Goal: Information Seeking & Learning: Check status

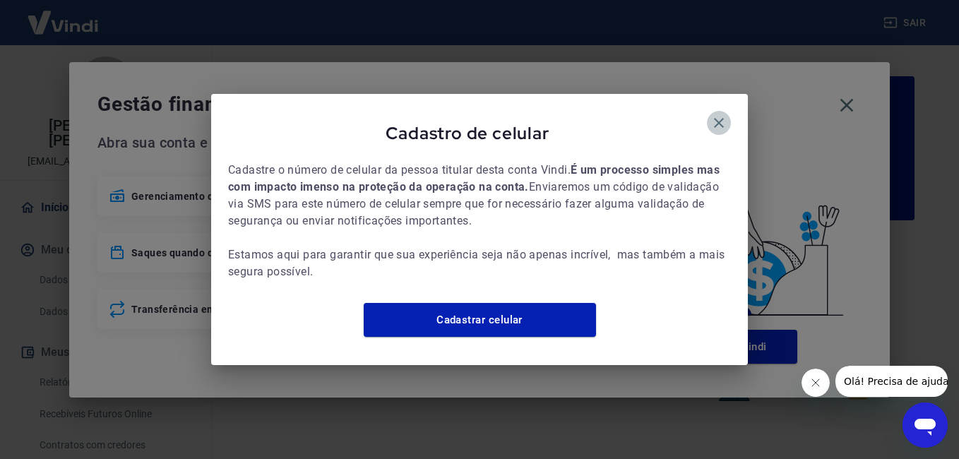
click at [721, 114] on icon "button" at bounding box center [718, 122] width 17 height 17
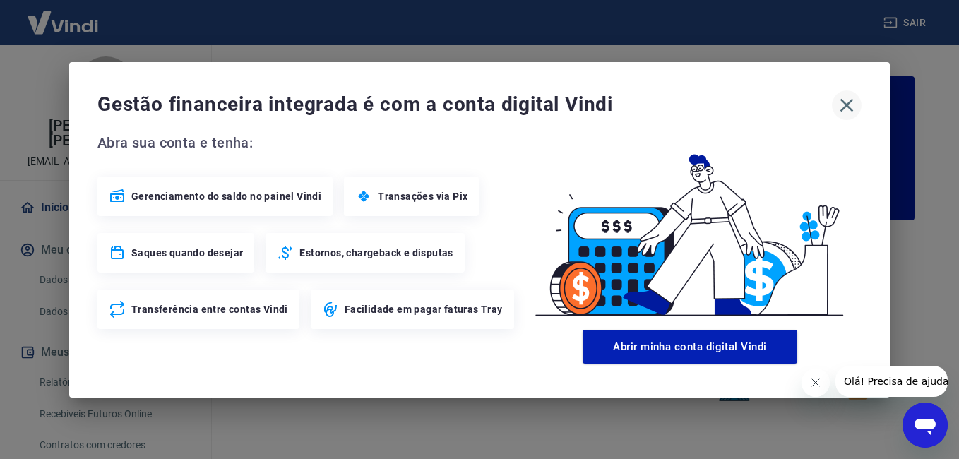
click at [851, 100] on icon "button" at bounding box center [846, 104] width 13 height 13
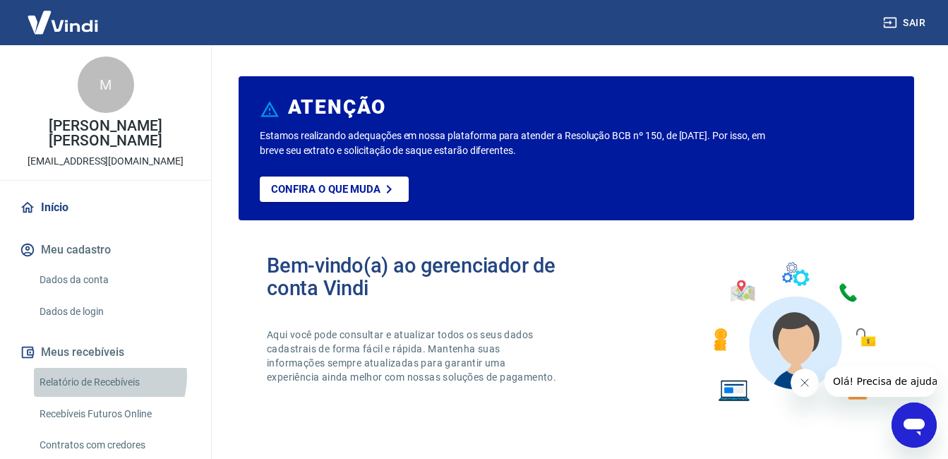
click at [99, 376] on link "Relatório de Recebíveis" at bounding box center [114, 382] width 160 height 29
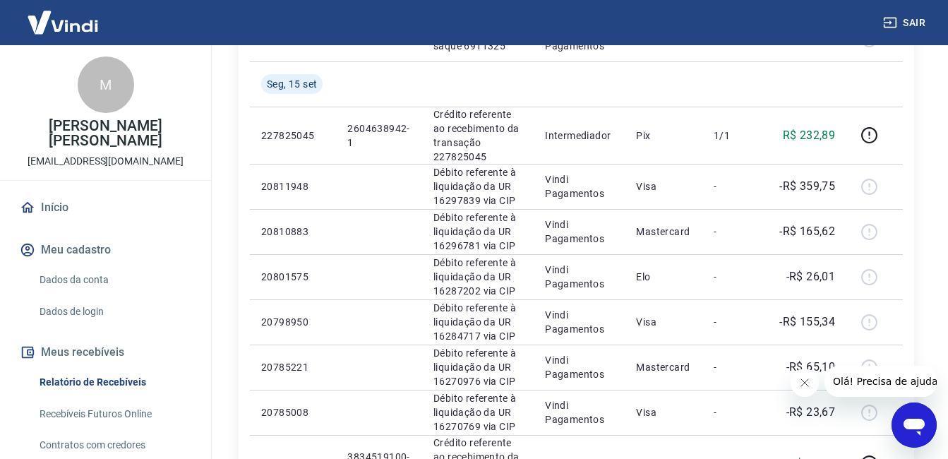
scroll to position [586, 0]
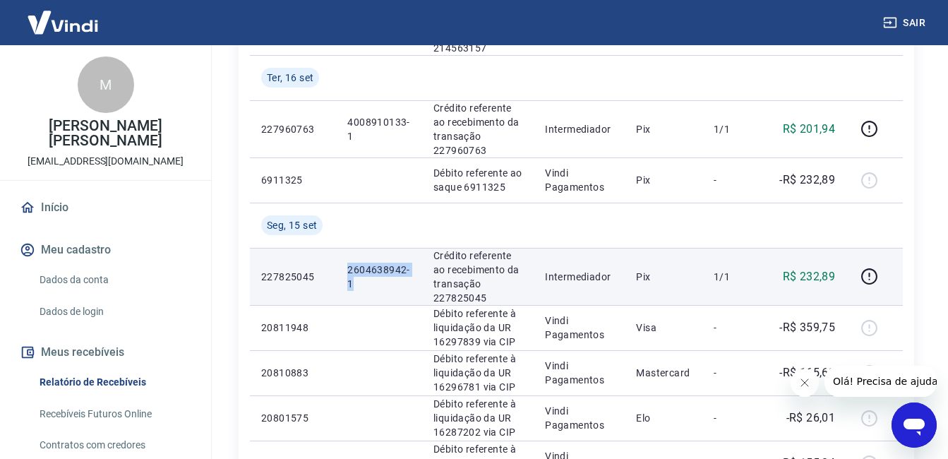
drag, startPoint x: 332, startPoint y: 276, endPoint x: 388, endPoint y: 291, distance: 57.7
click at [388, 291] on tr "227825045 2604638942-1 Crédito referente ao recebimento da transação 227825045 …" at bounding box center [576, 276] width 653 height 57
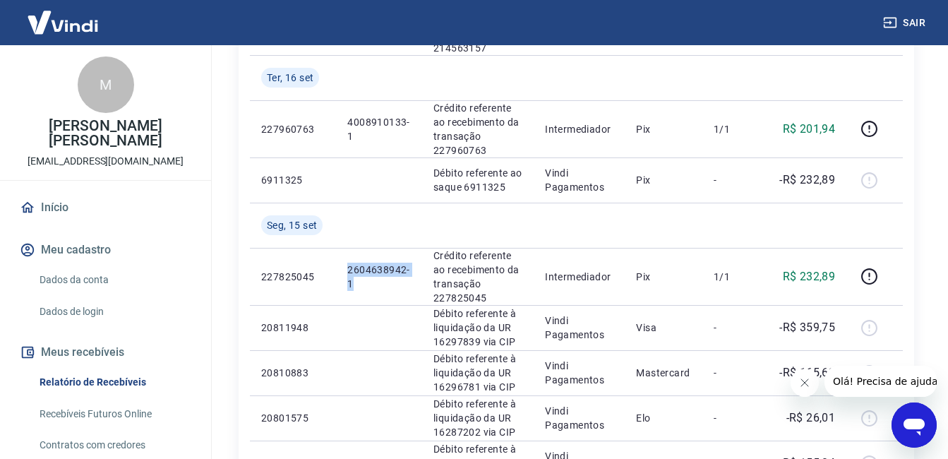
copy tr "2604638942-1"
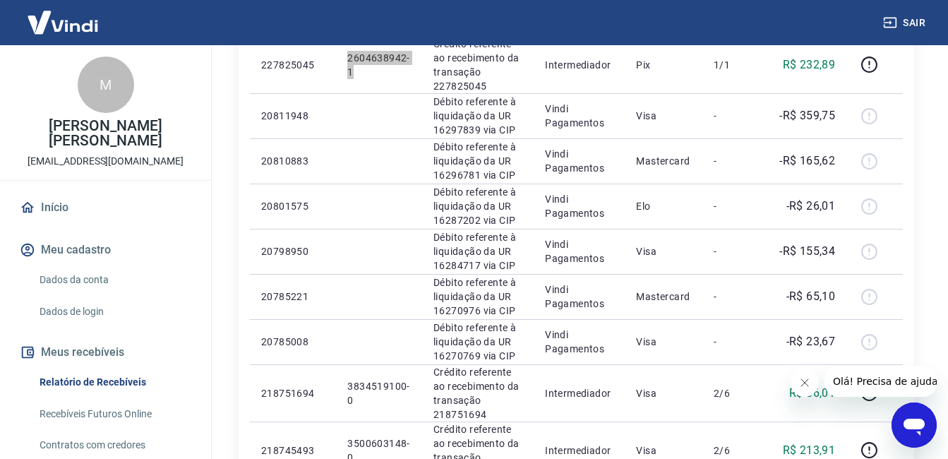
scroll to position [71, 0]
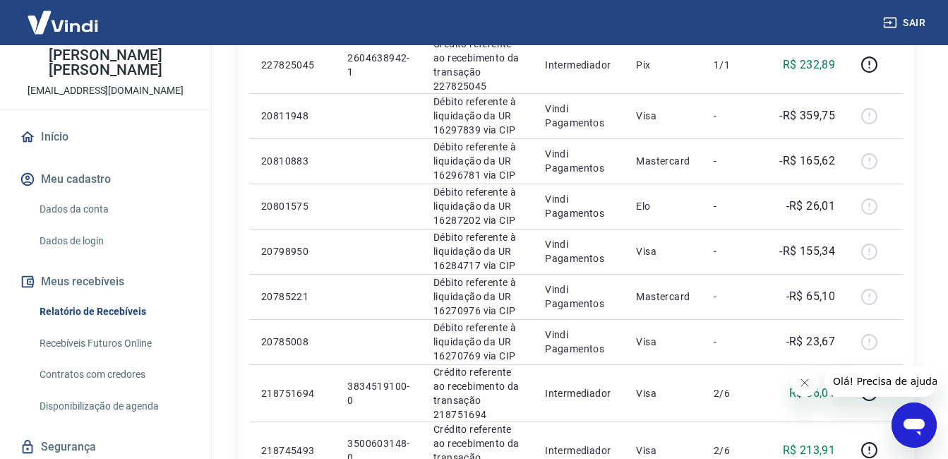
click at [916, 134] on div "Início / Meus Recebíveis / Relatório de Recebíveis Relatório de Recebíveis Saib…" at bounding box center [576, 35] width 709 height 1574
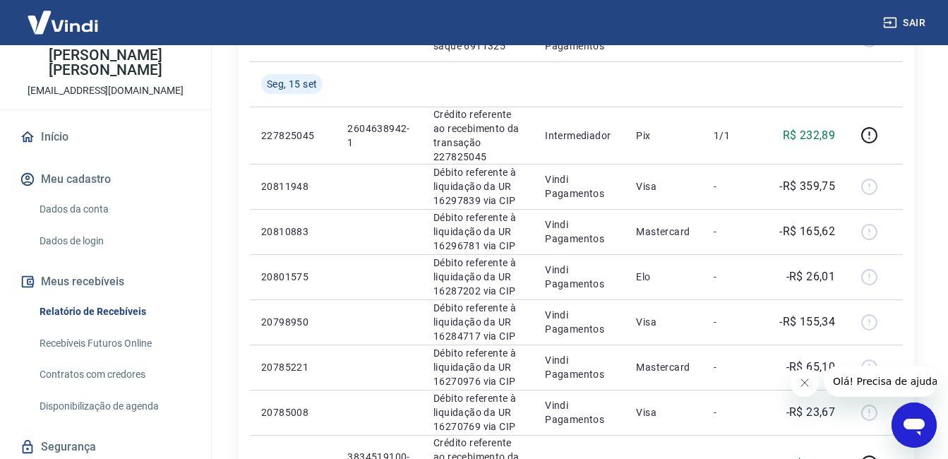
scroll to position [586, 0]
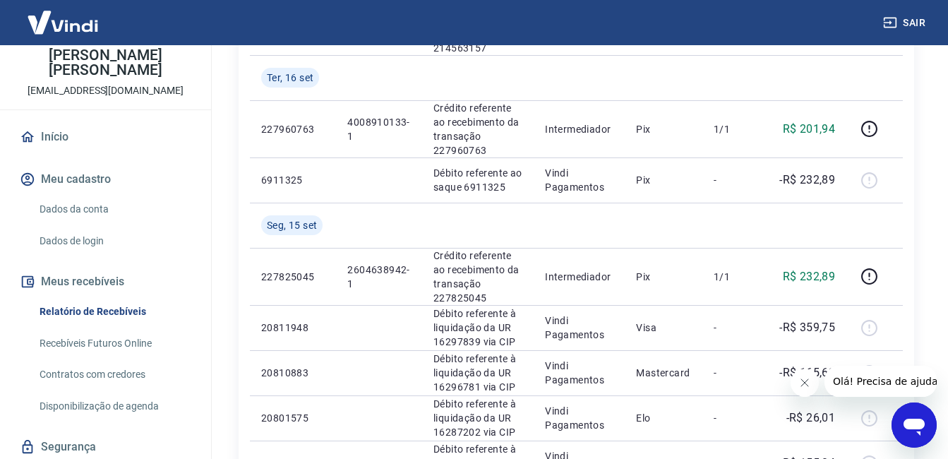
click at [933, 114] on div "Início / Meus Recebíveis / Relatório de Recebíveis Relatório de Recebíveis Saib…" at bounding box center [576, 246] width 743 height 1574
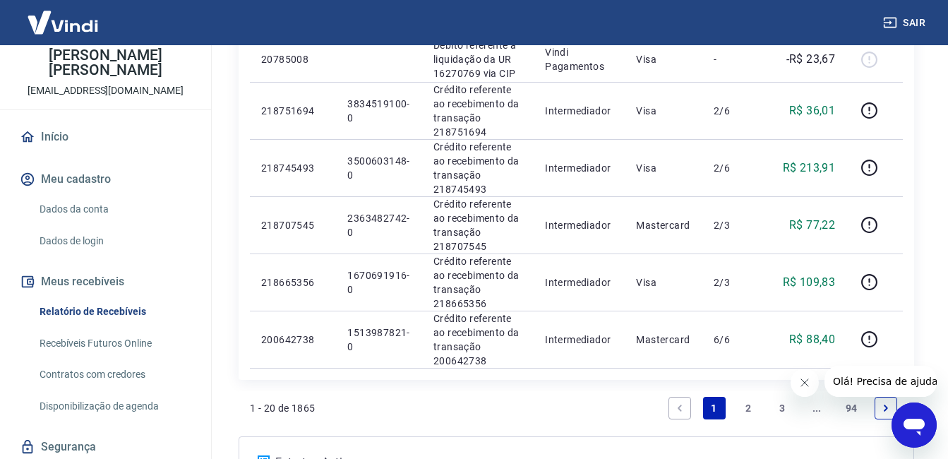
scroll to position [1009, 0]
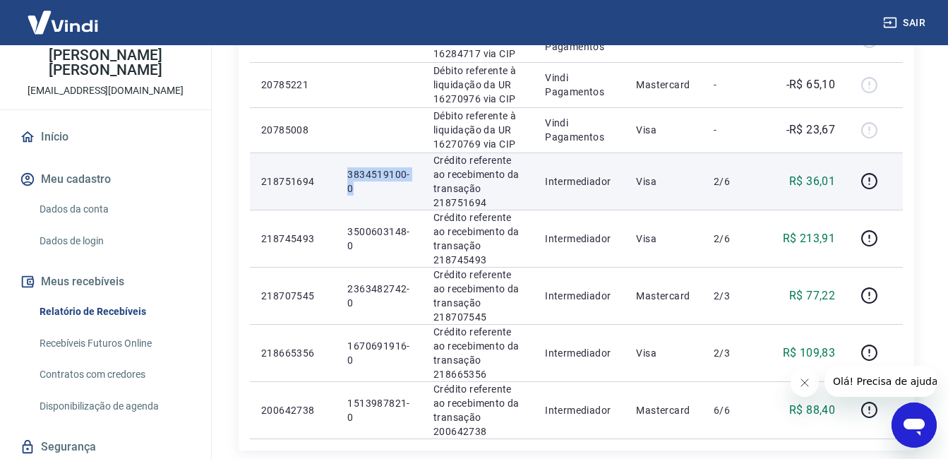
drag, startPoint x: 346, startPoint y: 172, endPoint x: 393, endPoint y: 200, distance: 54.7
click at [393, 200] on td "3834519100-0" at bounding box center [379, 180] width 86 height 57
copy p "3834519100-0"
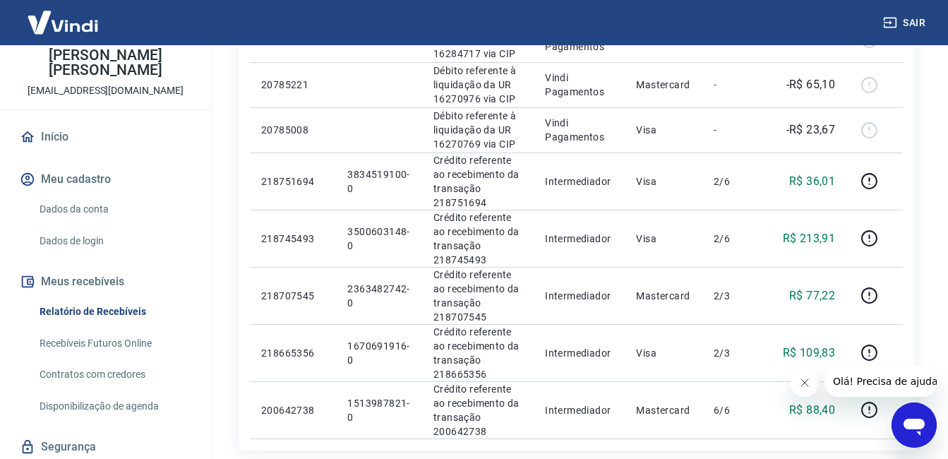
drag, startPoint x: 944, startPoint y: 168, endPoint x: 933, endPoint y: 172, distance: 11.8
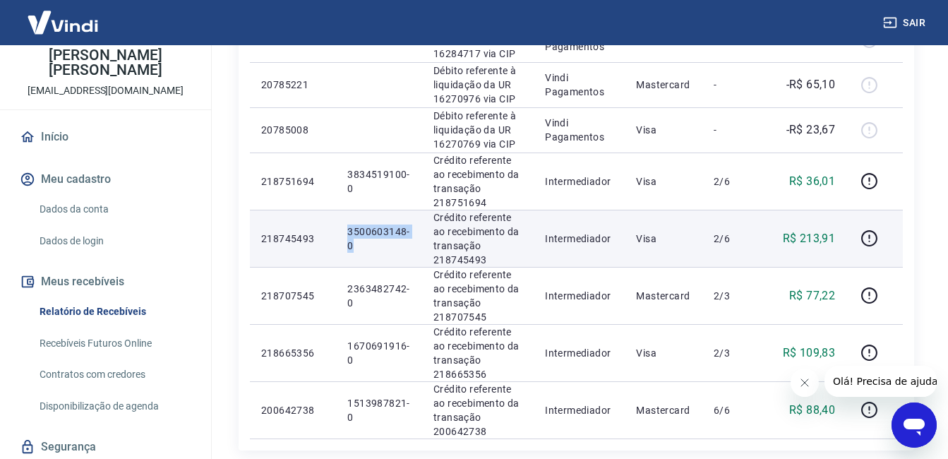
drag, startPoint x: 344, startPoint y: 224, endPoint x: 398, endPoint y: 250, distance: 60.0
click at [398, 250] on td "3500603148-0" at bounding box center [379, 238] width 86 height 57
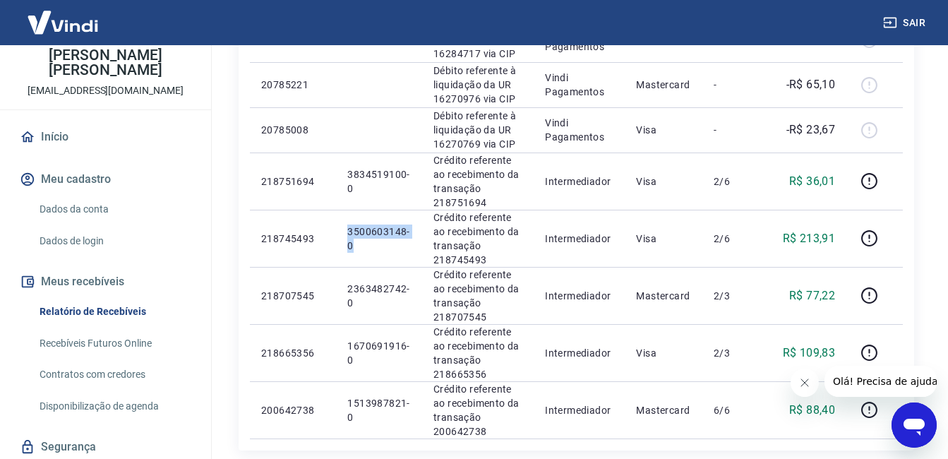
copy p "3500603148-0"
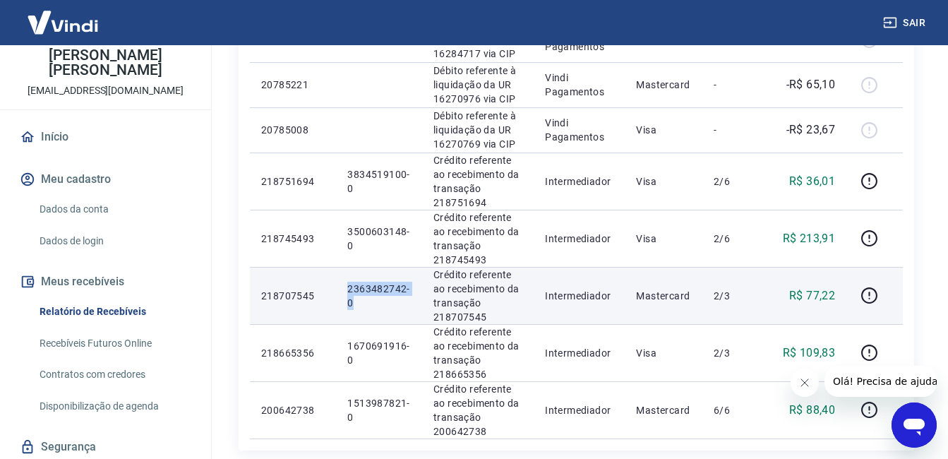
drag, startPoint x: 342, startPoint y: 286, endPoint x: 391, endPoint y: 300, distance: 51.4
click at [391, 300] on td "2363482742-0" at bounding box center [379, 295] width 86 height 57
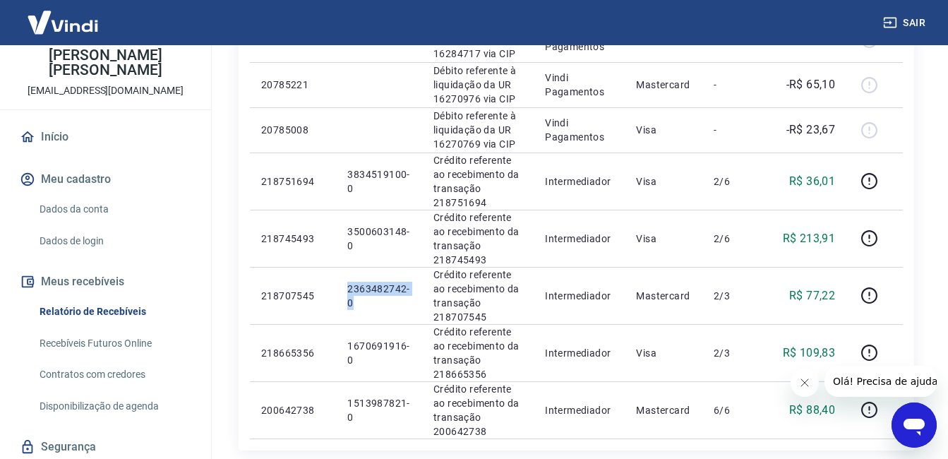
copy p "2363482742-0"
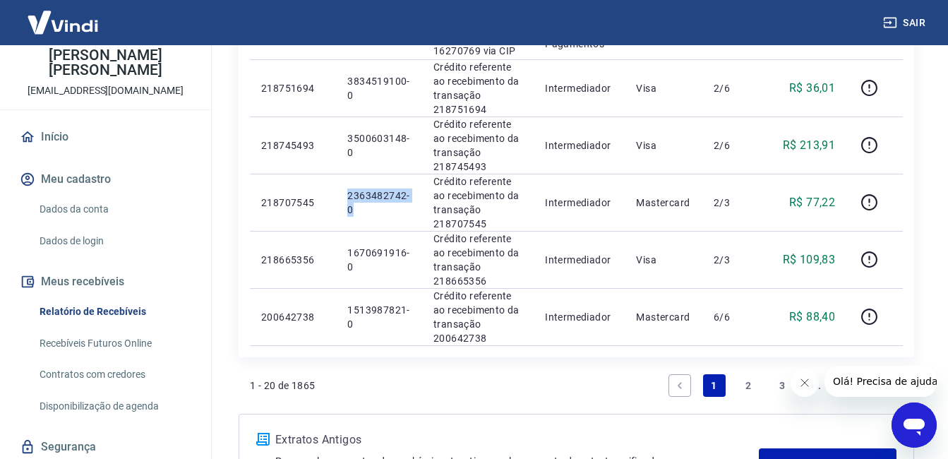
scroll to position [1173, 0]
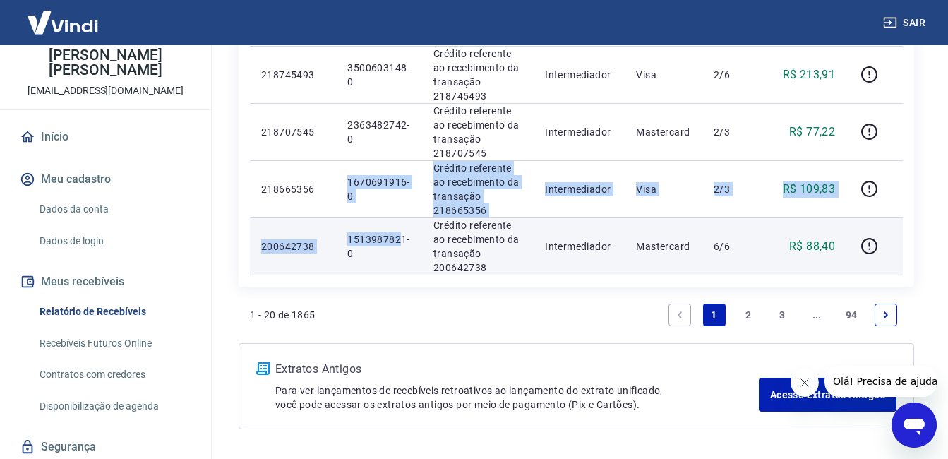
drag, startPoint x: 346, startPoint y: 179, endPoint x: 402, endPoint y: 221, distance: 70.2
click at [402, 221] on td "1513987821-0" at bounding box center [379, 245] width 86 height 57
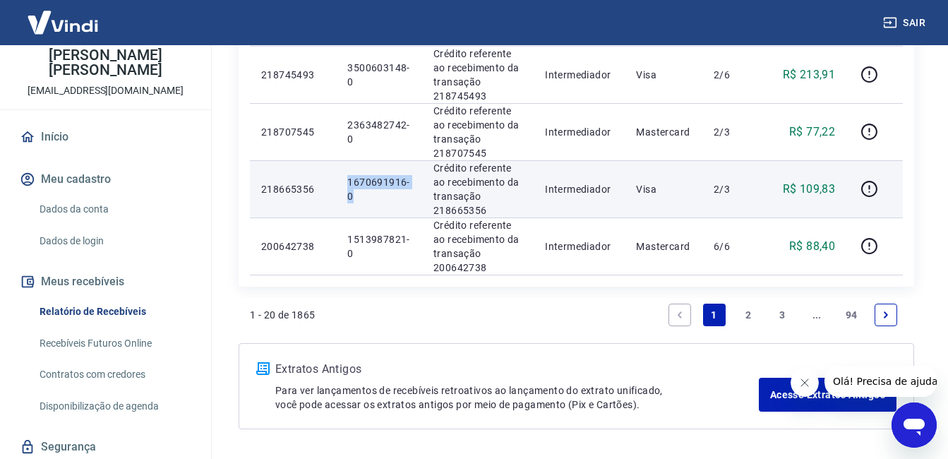
drag, startPoint x: 343, startPoint y: 178, endPoint x: 393, endPoint y: 200, distance: 54.7
click at [393, 200] on td "1670691916-0" at bounding box center [379, 188] width 86 height 57
copy p "1670691916-0"
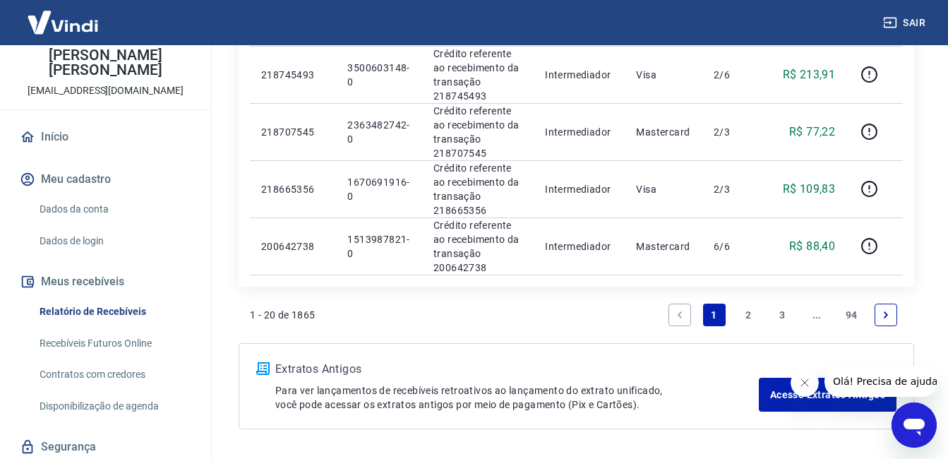
click at [749, 314] on link "2" at bounding box center [748, 315] width 23 height 23
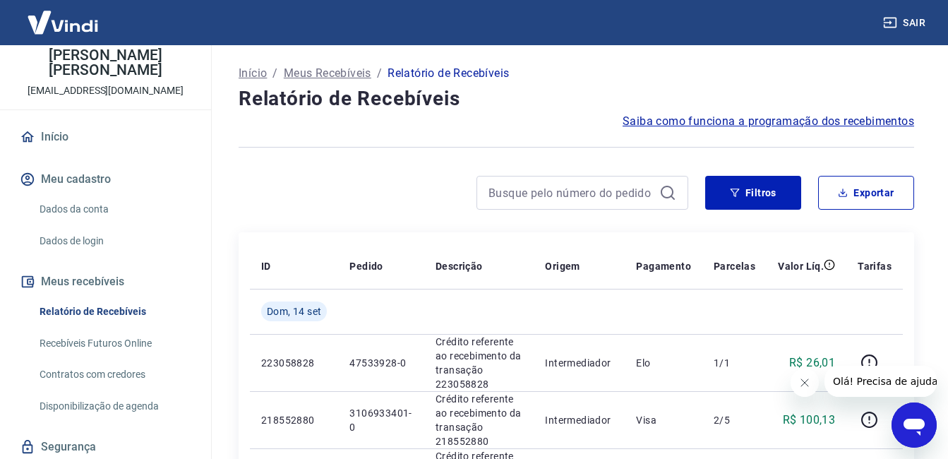
scroll to position [141, 0]
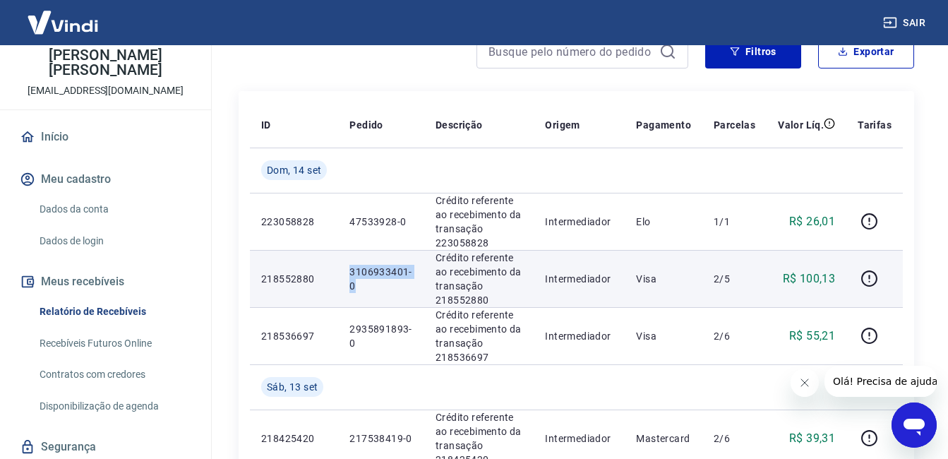
drag, startPoint x: 348, startPoint y: 268, endPoint x: 390, endPoint y: 290, distance: 47.7
click at [390, 290] on td "3106933401-0" at bounding box center [381, 278] width 86 height 57
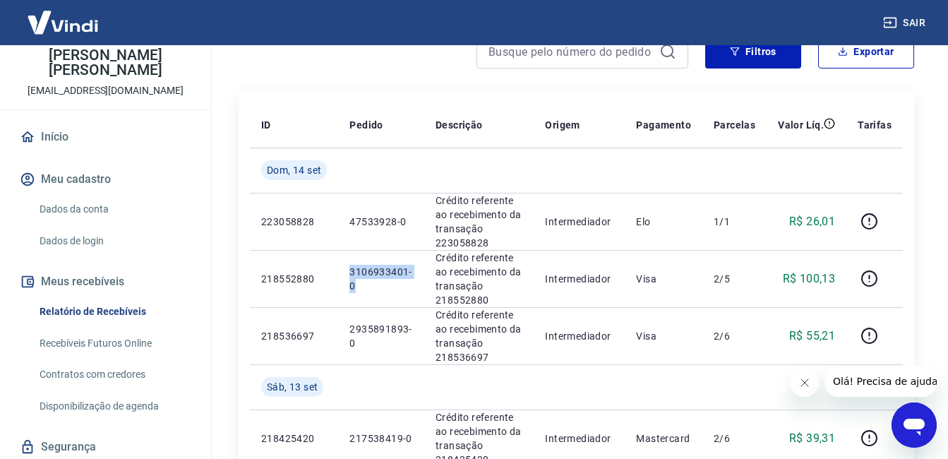
copy p "3106933401-0"
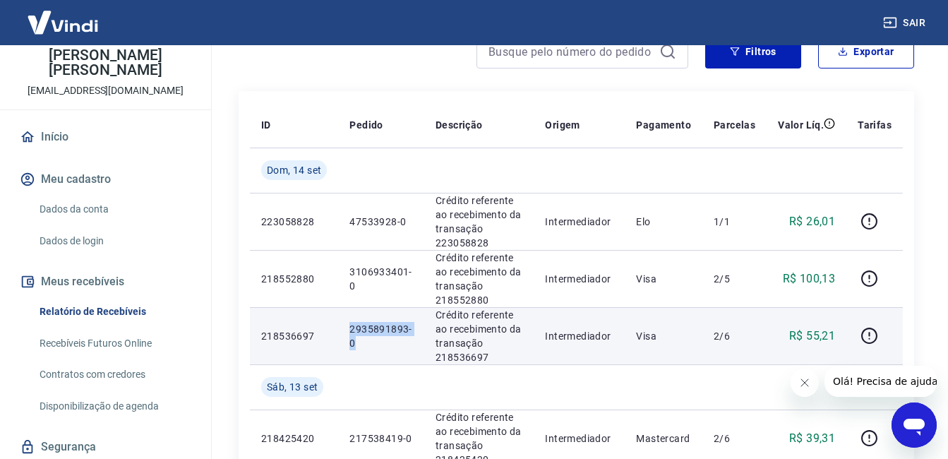
drag, startPoint x: 349, startPoint y: 325, endPoint x: 384, endPoint y: 354, distance: 45.1
click at [384, 354] on td "2935891893-0" at bounding box center [381, 335] width 86 height 57
copy p "2935891893-0"
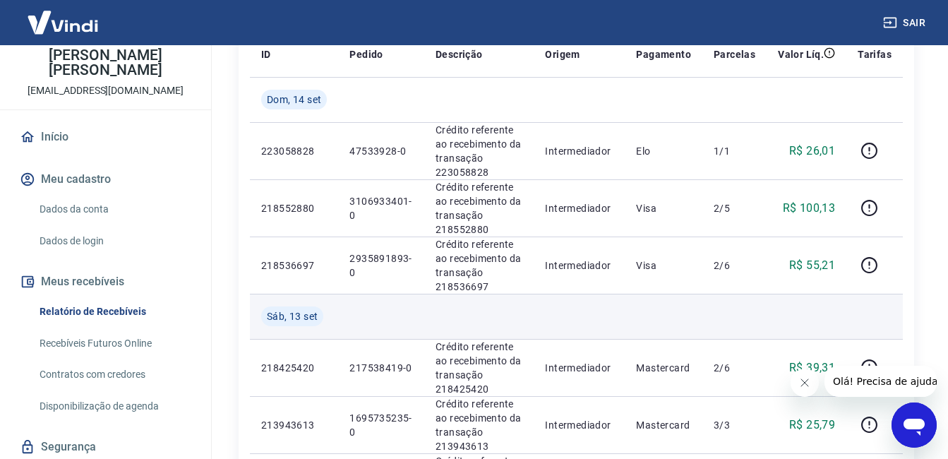
scroll to position [353, 0]
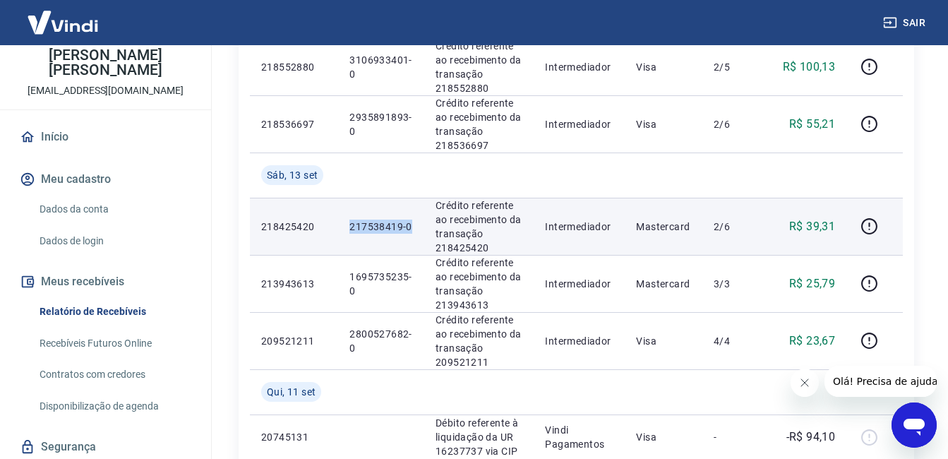
drag, startPoint x: 350, startPoint y: 224, endPoint x: 422, endPoint y: 228, distance: 72.1
click at [422, 228] on td "217538419-0" at bounding box center [381, 226] width 86 height 57
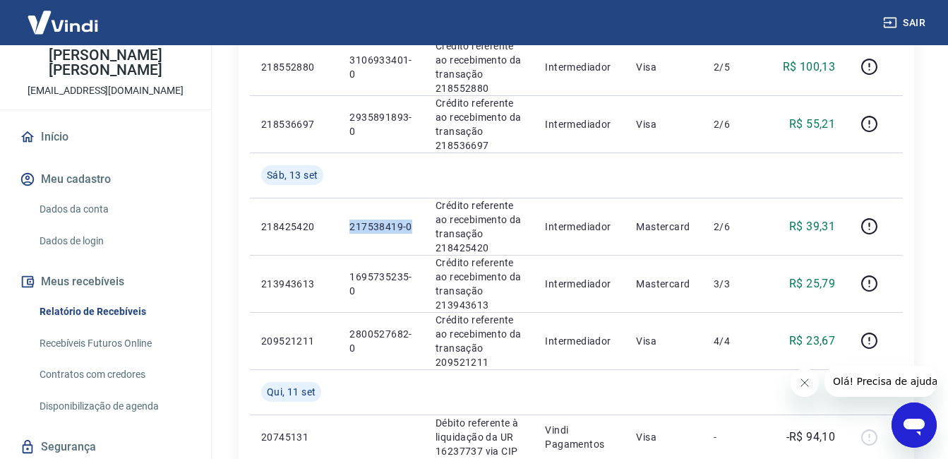
copy p "217538419-0"
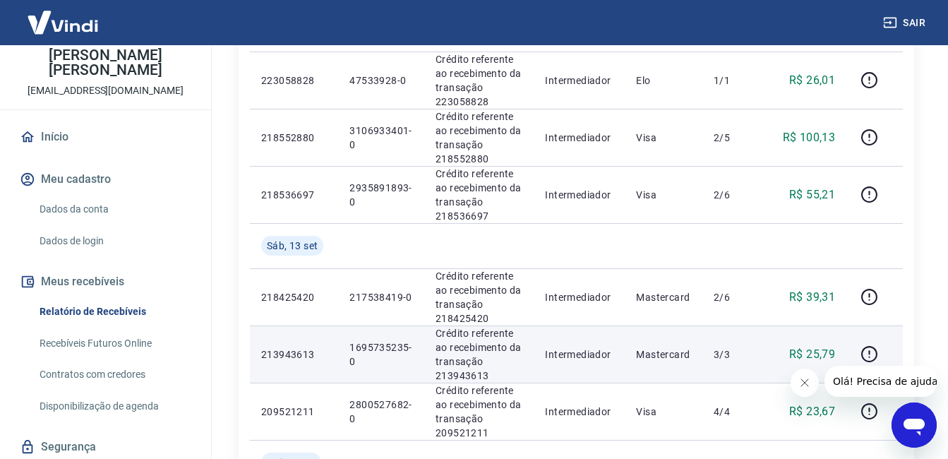
scroll to position [141, 0]
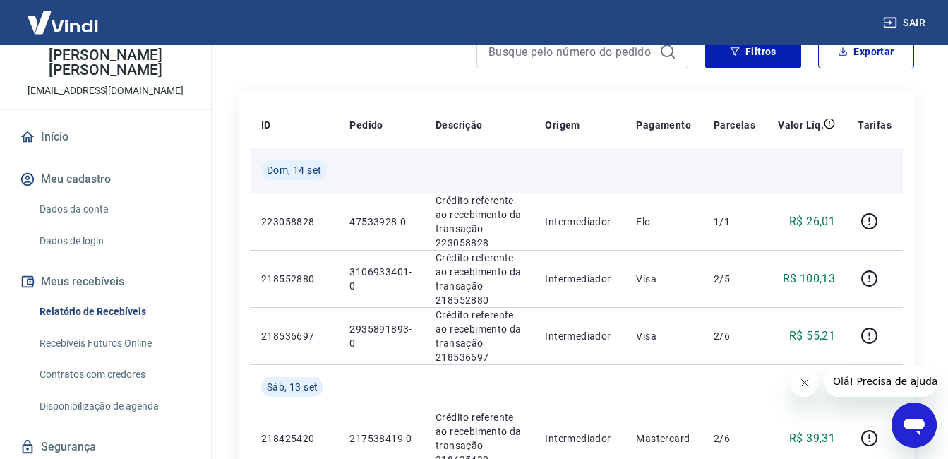
click at [872, 180] on td at bounding box center [874, 170] width 56 height 45
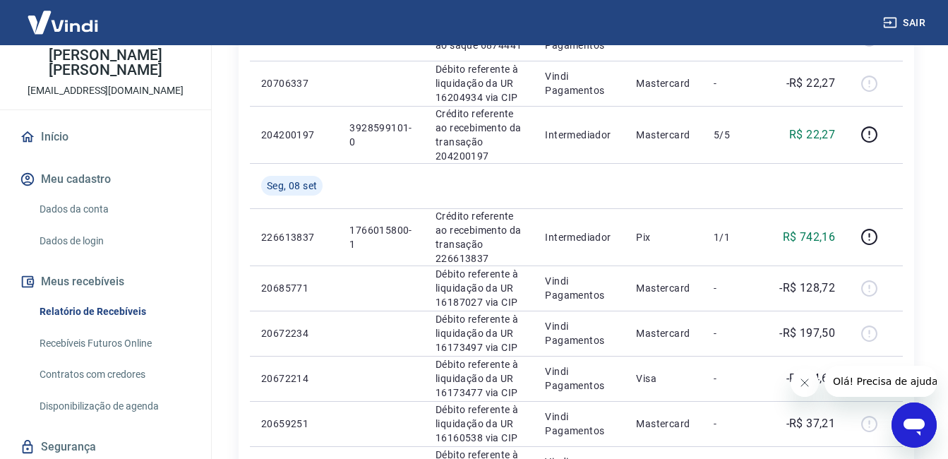
scroll to position [1324, 0]
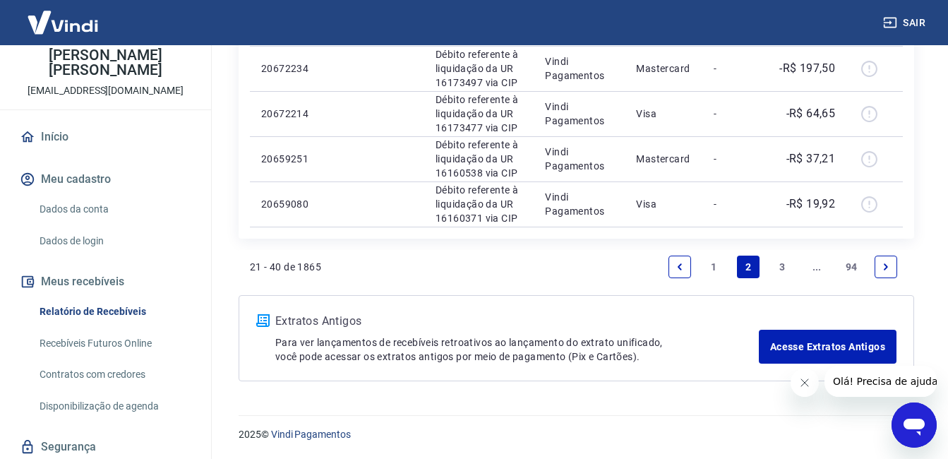
click at [709, 270] on link "1" at bounding box center [714, 267] width 23 height 23
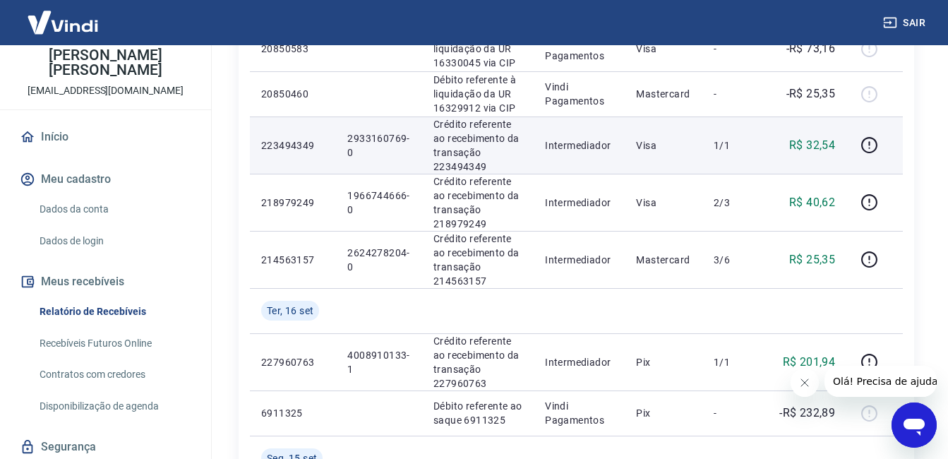
scroll to position [424, 0]
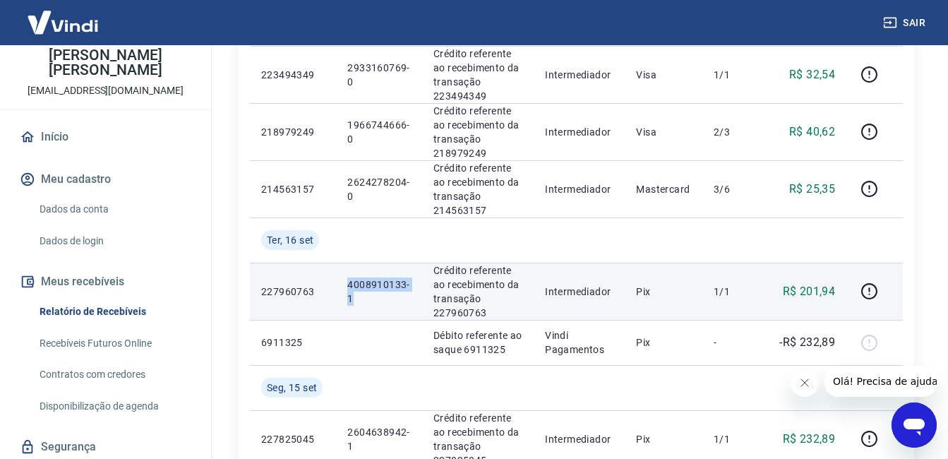
drag, startPoint x: 373, startPoint y: 282, endPoint x: 397, endPoint y: 301, distance: 31.6
click at [397, 301] on td "4008910133-1" at bounding box center [379, 291] width 86 height 57
copy p "4008910133-1"
